Goal: Information Seeking & Learning: Understand process/instructions

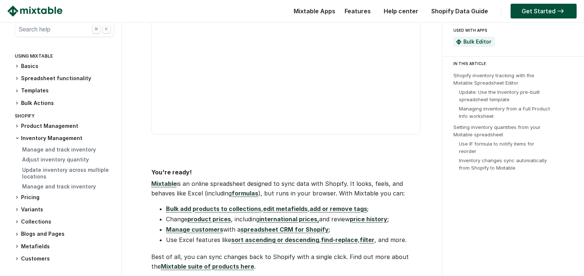
scroll to position [1878, 0]
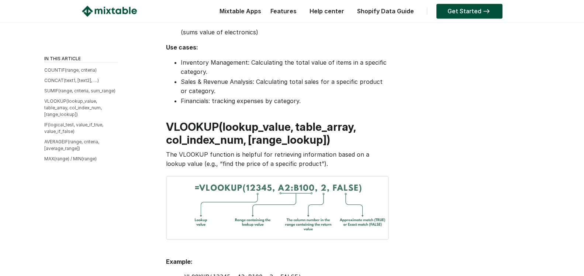
scroll to position [828, 0]
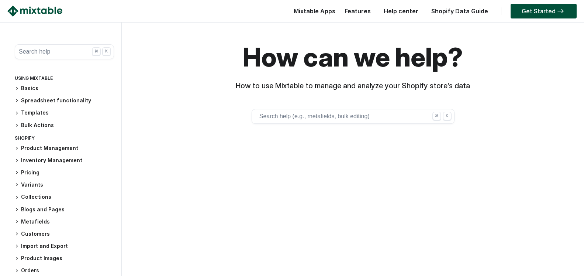
click at [367, 115] on button "Search help (e.g., metafields, bulk editing) ⌘ K" at bounding box center [353, 116] width 203 height 15
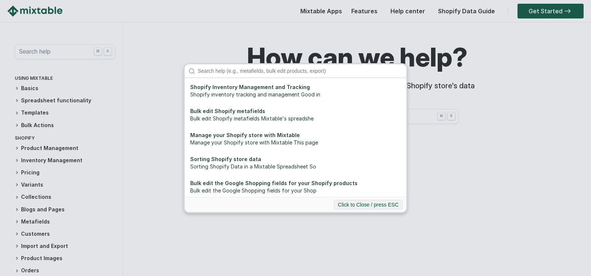
click at [457, 146] on div "Shopify Inventory Management and Tracking Shopify inventory tracking and manage…" at bounding box center [295, 138] width 591 height 276
click at [377, 203] on button "Click to Close / press ESC" at bounding box center [368, 205] width 69 height 10
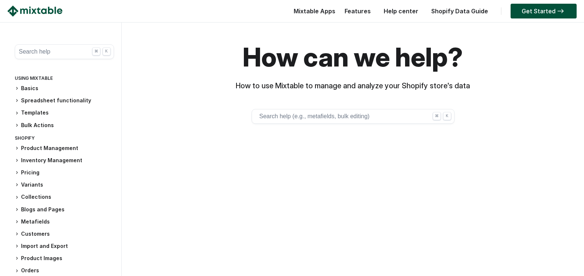
click at [403, 118] on button "Search help (e.g., metafields, bulk editing) ⌘ K" at bounding box center [353, 116] width 203 height 15
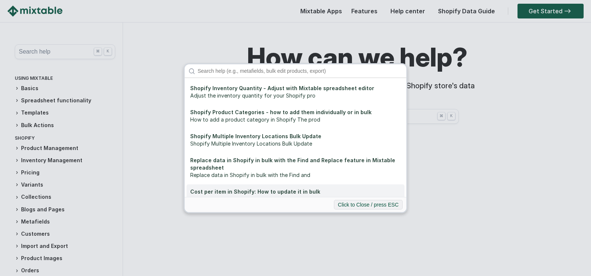
scroll to position [209, 0]
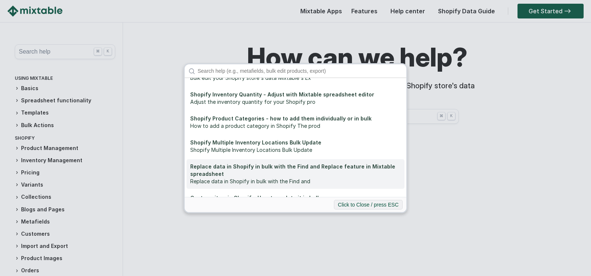
click at [315, 166] on div "Replace data in Shopify in bulk with the Find and Replace feature in Mixtable s…" at bounding box center [295, 170] width 210 height 15
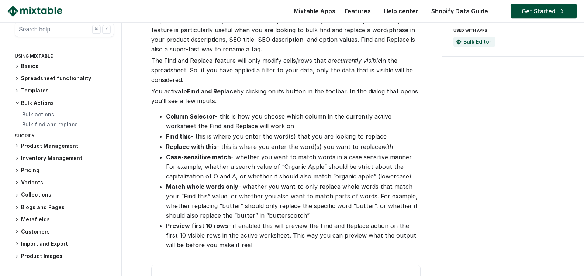
scroll to position [113, 0]
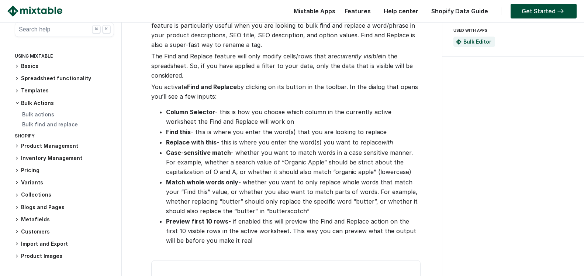
click at [55, 34] on button "Search help ⌘ K" at bounding box center [64, 29] width 99 height 15
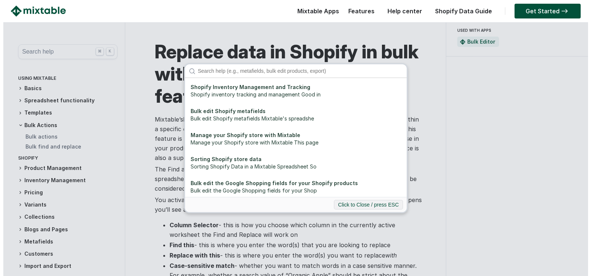
scroll to position [0, 0]
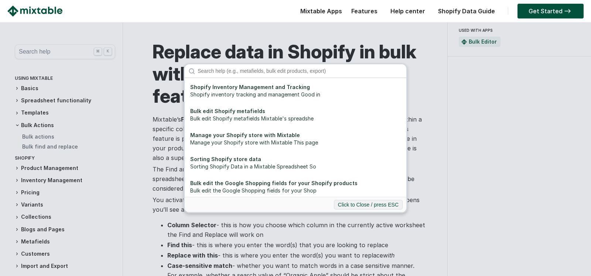
click at [262, 70] on input "Search" at bounding box center [300, 70] width 212 height 13
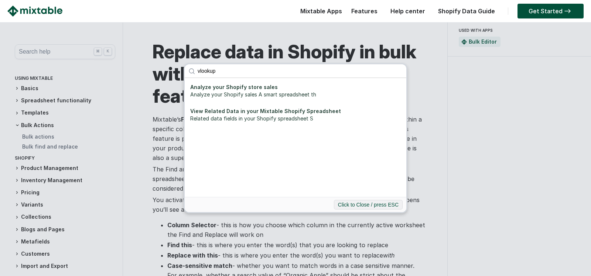
type input "vlookup"
click button "submit" at bounding box center [0, 0] width 0 height 0
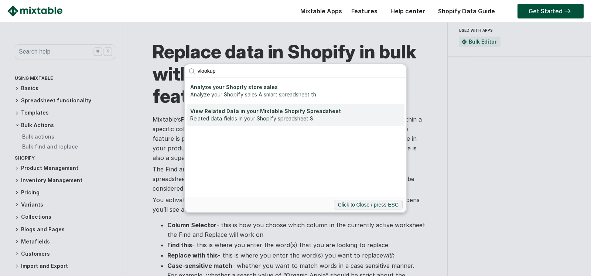
click at [255, 110] on div "View Related Data in your Mixtable Shopify Spreadsheet" at bounding box center [295, 110] width 210 height 7
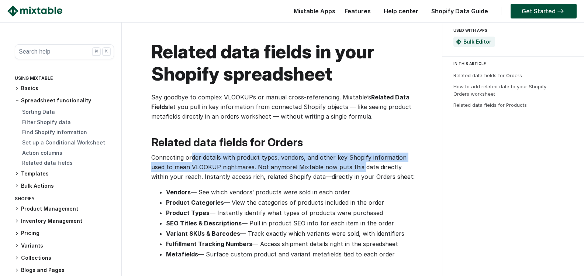
drag, startPoint x: 193, startPoint y: 161, endPoint x: 338, endPoint y: 165, distance: 145.1
click at [338, 165] on p "Connecting order details with product types, vendors, and other key Shopify inf…" at bounding box center [285, 166] width 269 height 29
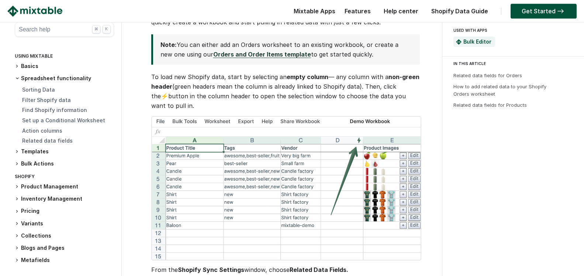
scroll to position [301, 0]
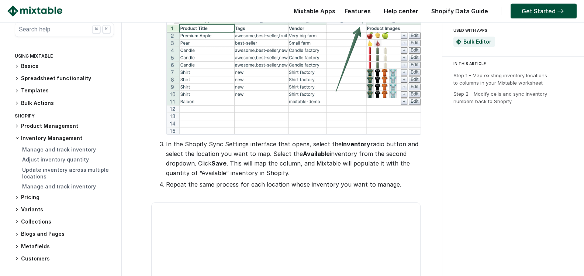
scroll to position [264, 0]
